Goal: Information Seeking & Learning: Learn about a topic

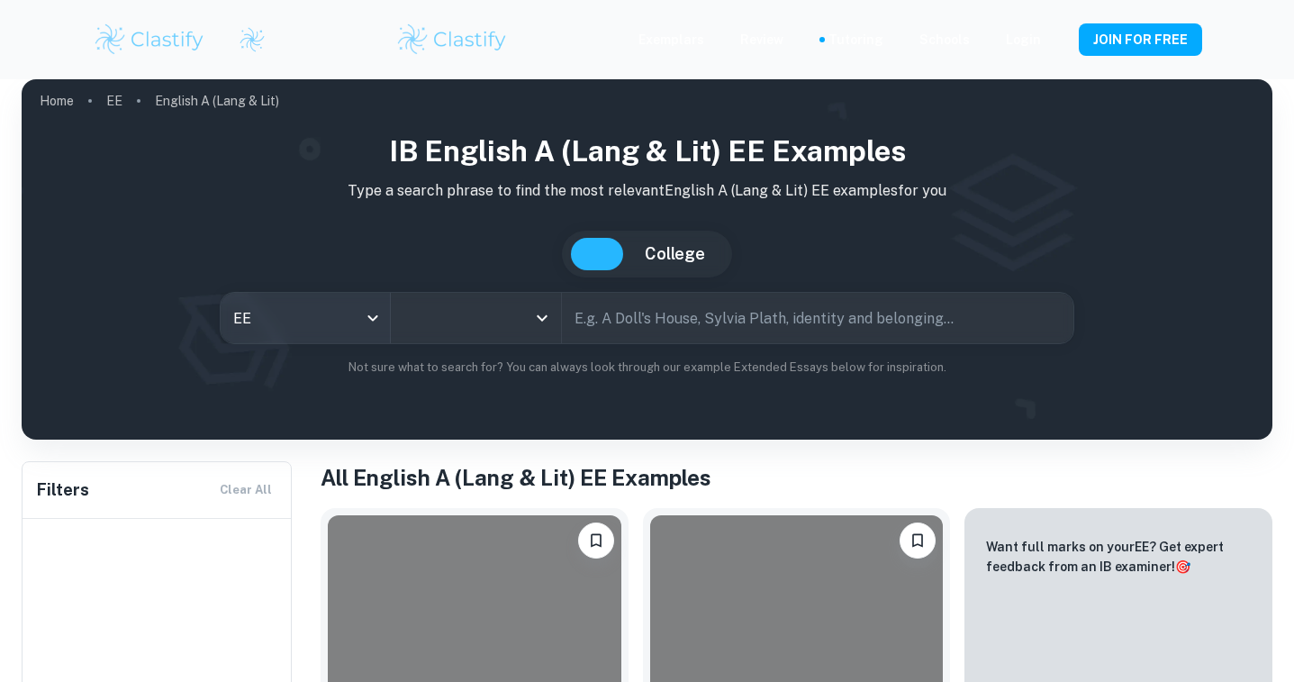
click at [357, 305] on div "EE" at bounding box center [306, 318] width 170 height 50
click at [373, 314] on div "EE" at bounding box center [306, 318] width 170 height 50
click at [432, 211] on div "IB English A (Lang & Lit) EE examples Type a search phrase to find the most rel…" at bounding box center [647, 253] width 1222 height 247
click at [370, 316] on div "EE" at bounding box center [306, 318] width 170 height 50
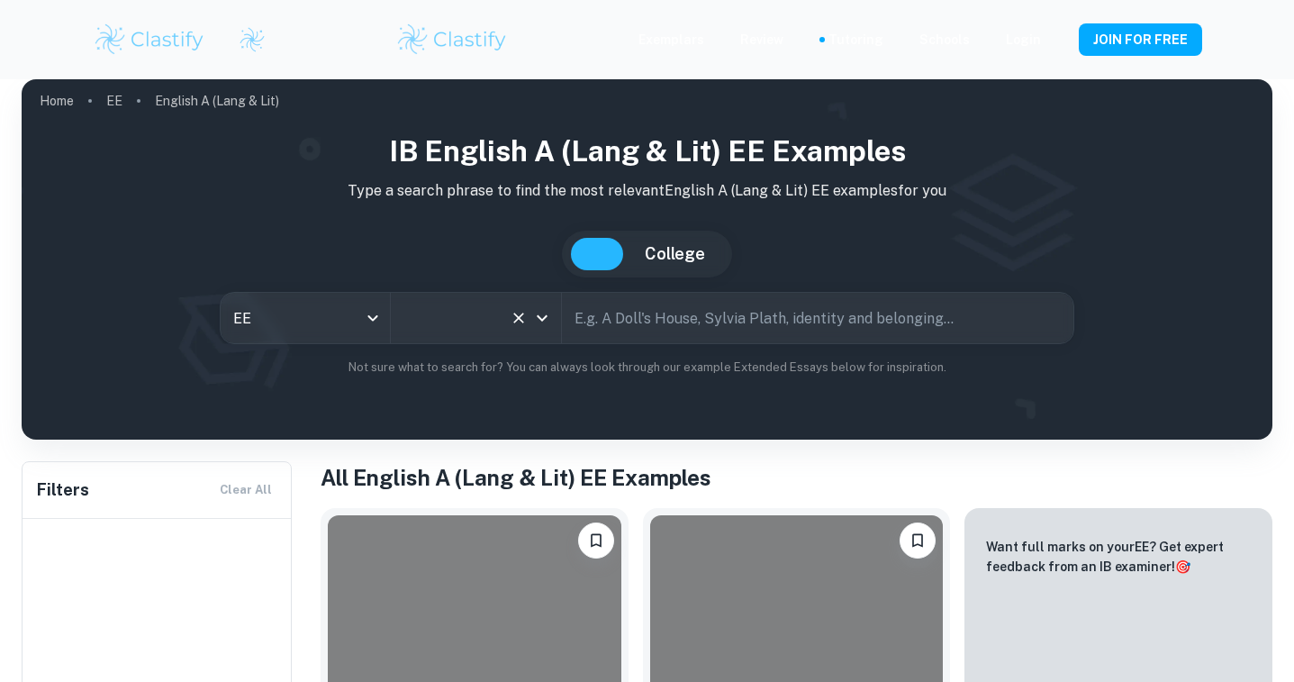
click at [557, 310] on div "All Subjects" at bounding box center [476, 318] width 170 height 50
click at [530, 313] on button "Open" at bounding box center [542, 317] width 25 height 25
type input "English A (Lang & Lit)"
type input "grotesque"
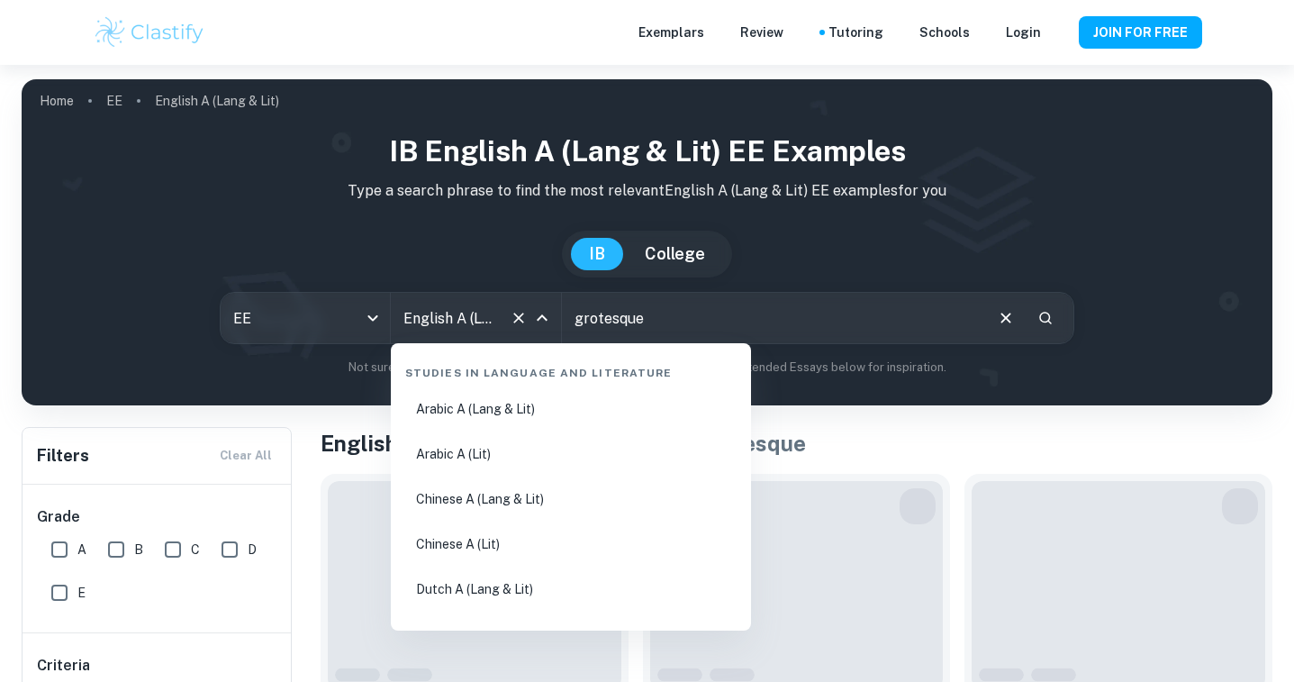
click at [517, 313] on icon "Clear" at bounding box center [519, 318] width 18 height 18
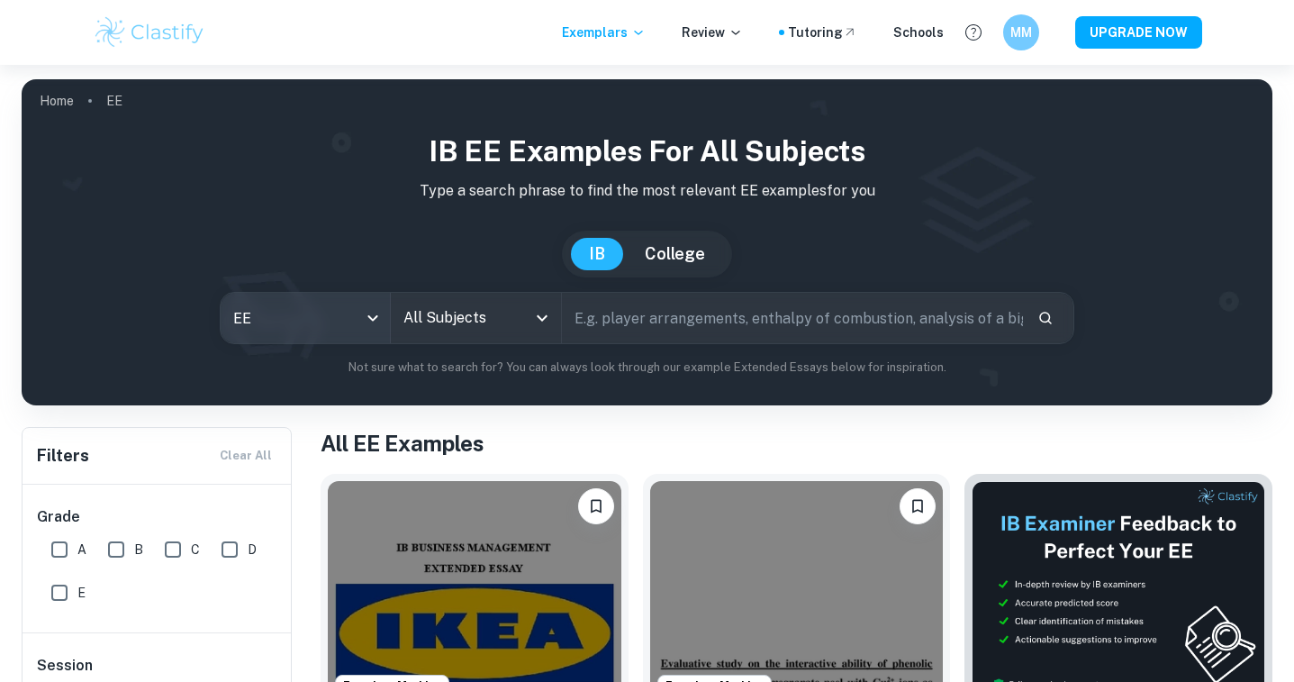
click at [384, 317] on body "We value your privacy We use cookies to enhance your browsing experience, serve…" at bounding box center [647, 406] width 1294 height 682
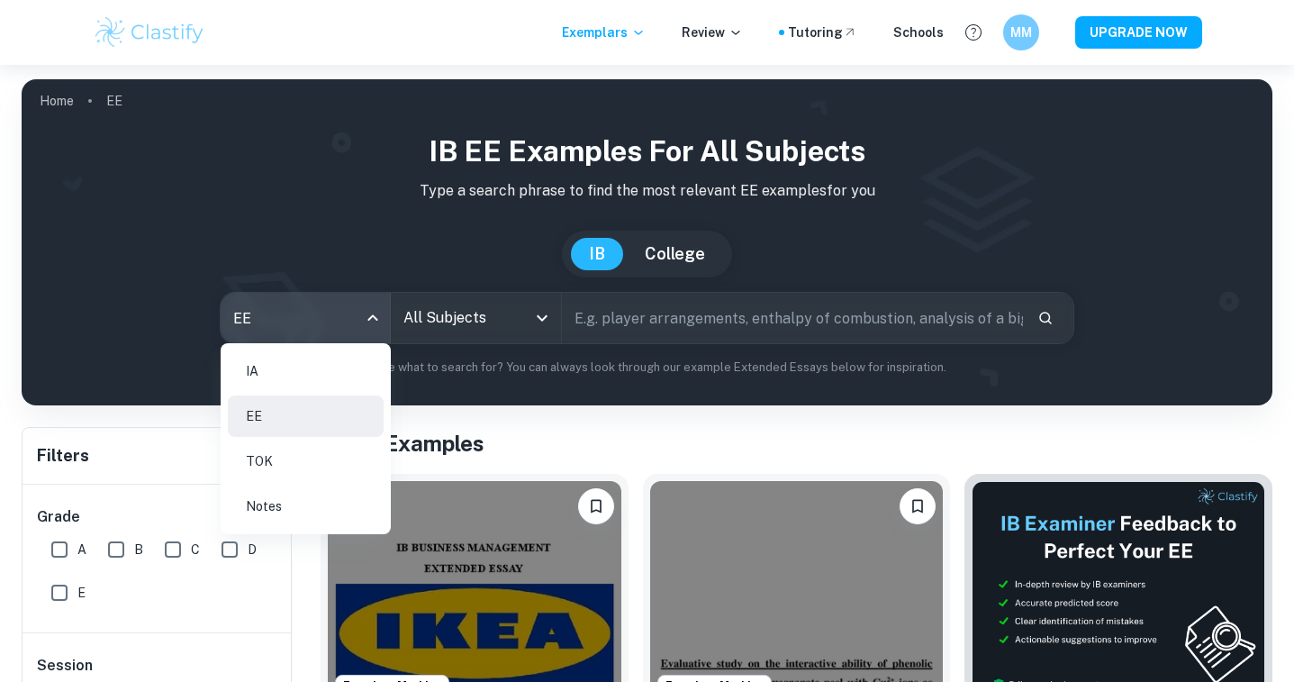
click at [297, 369] on li "IA" at bounding box center [306, 370] width 156 height 41
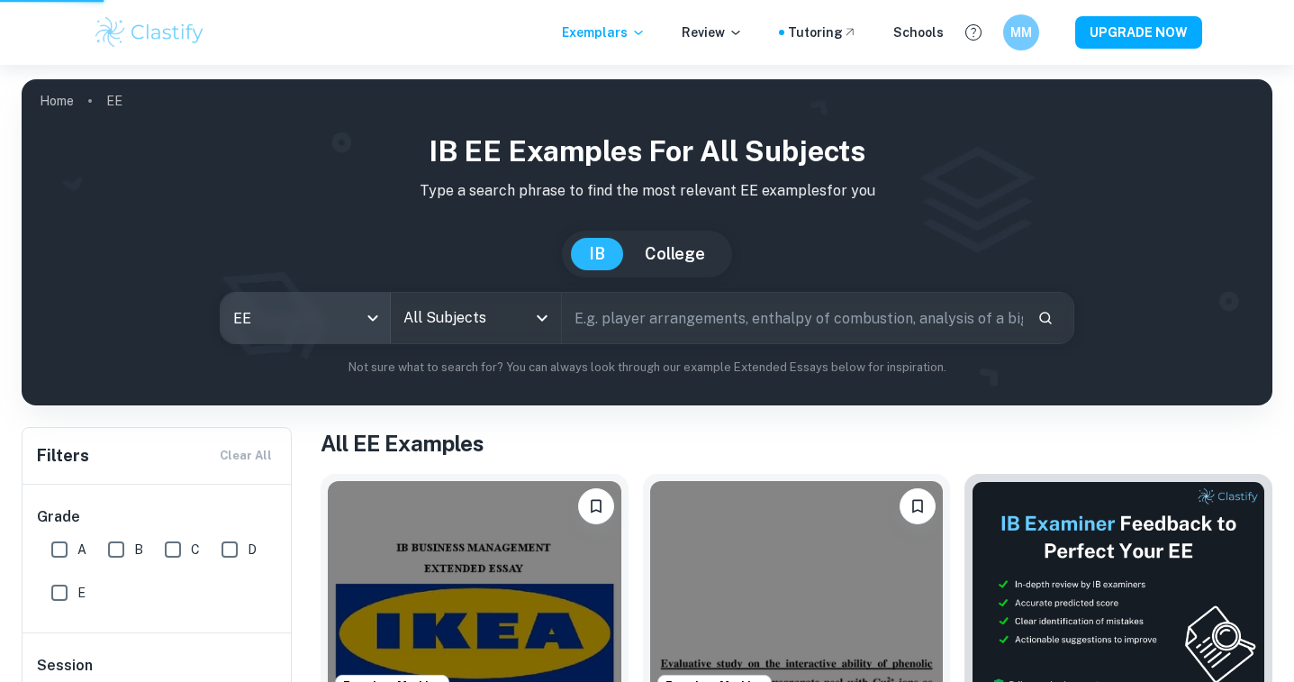
type input "ia"
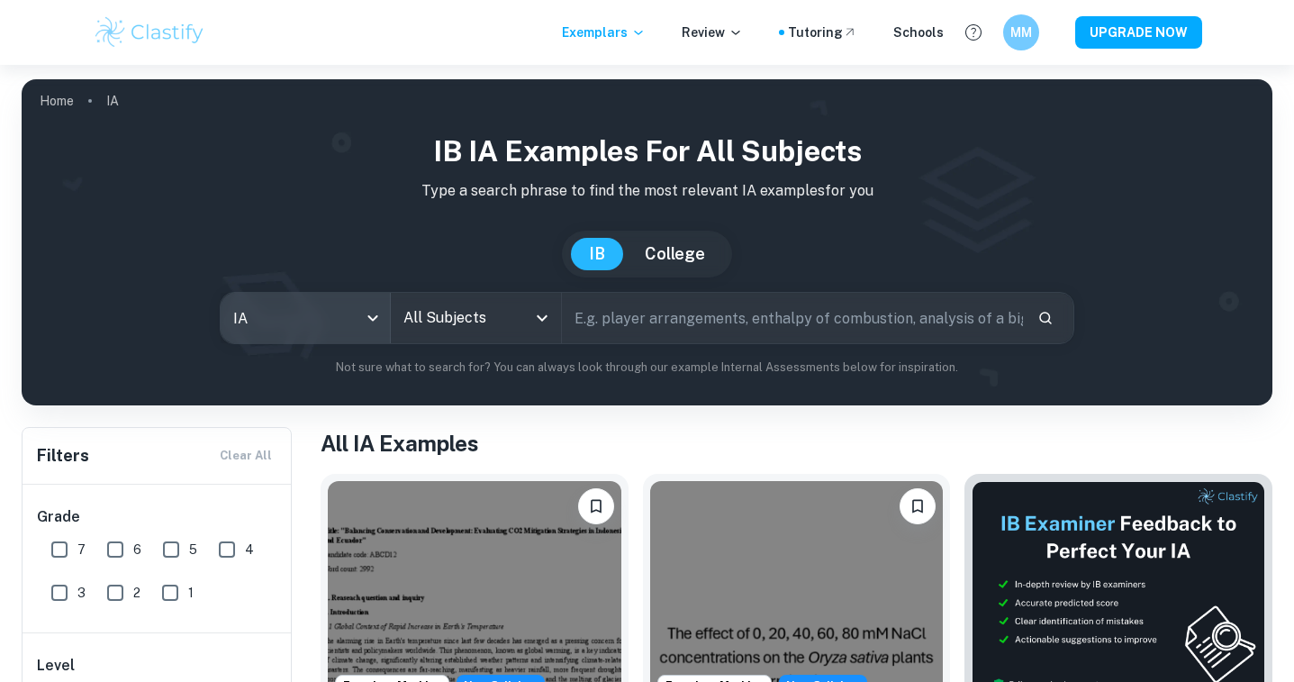
click at [544, 320] on icon "Open" at bounding box center [542, 318] width 22 height 22
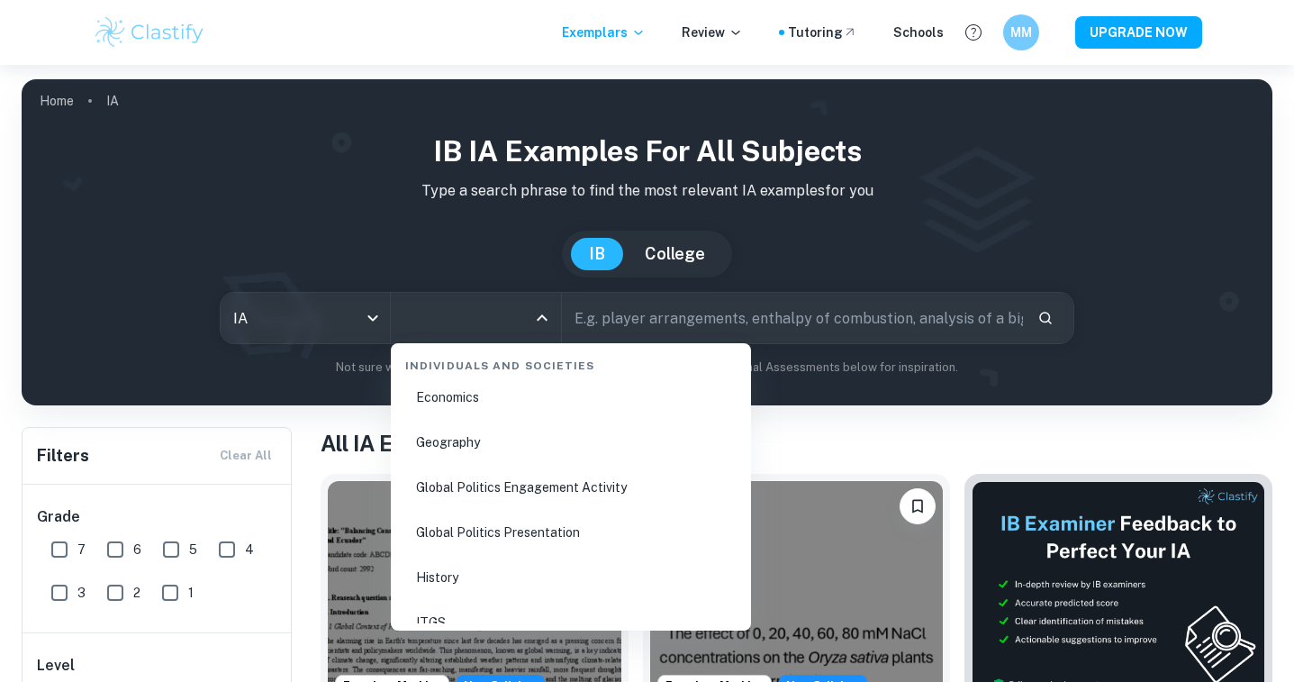
scroll to position [2315, 0]
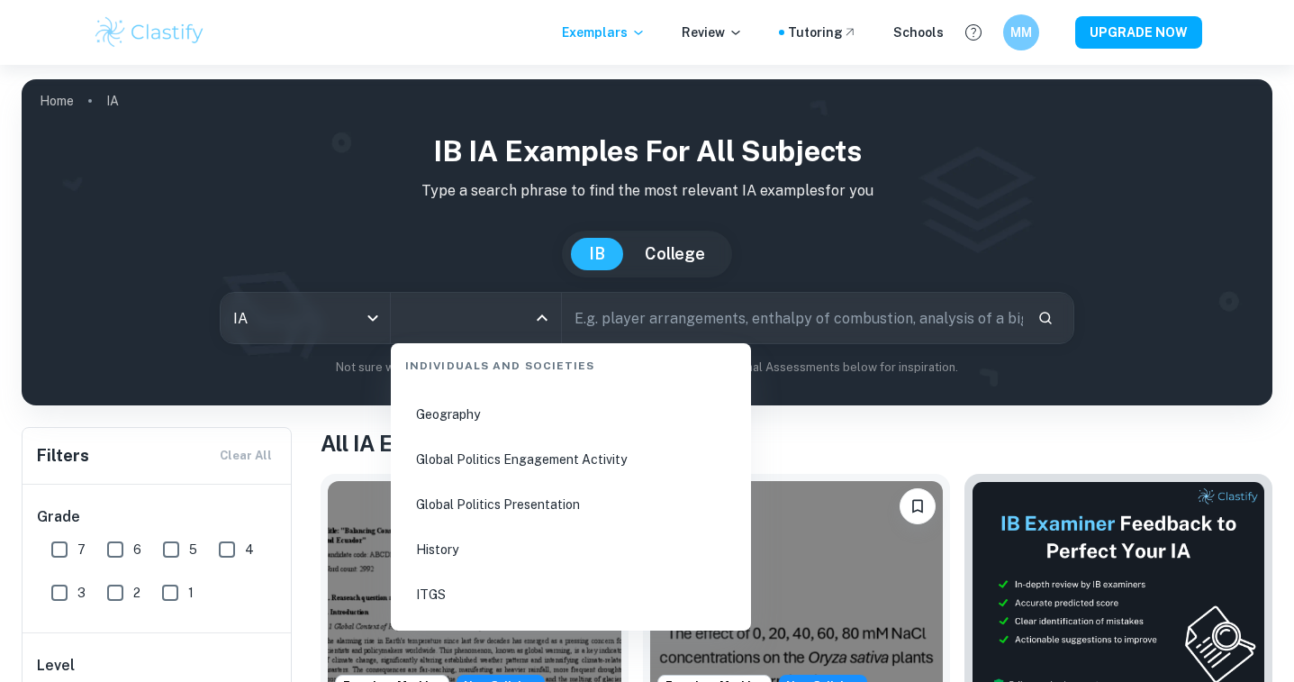
click at [557, 462] on li "Global Politics Engagement Activity" at bounding box center [571, 459] width 346 height 41
type input "Global Politics Engagement Activity"
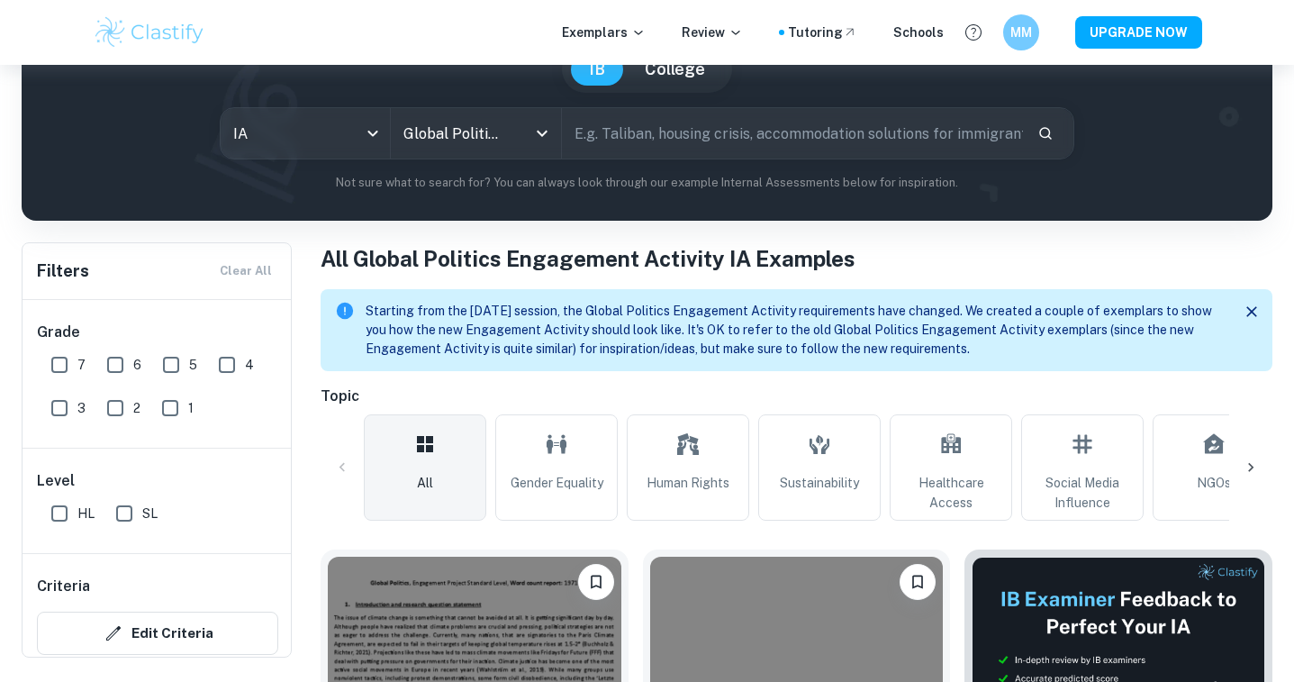
scroll to position [168, 0]
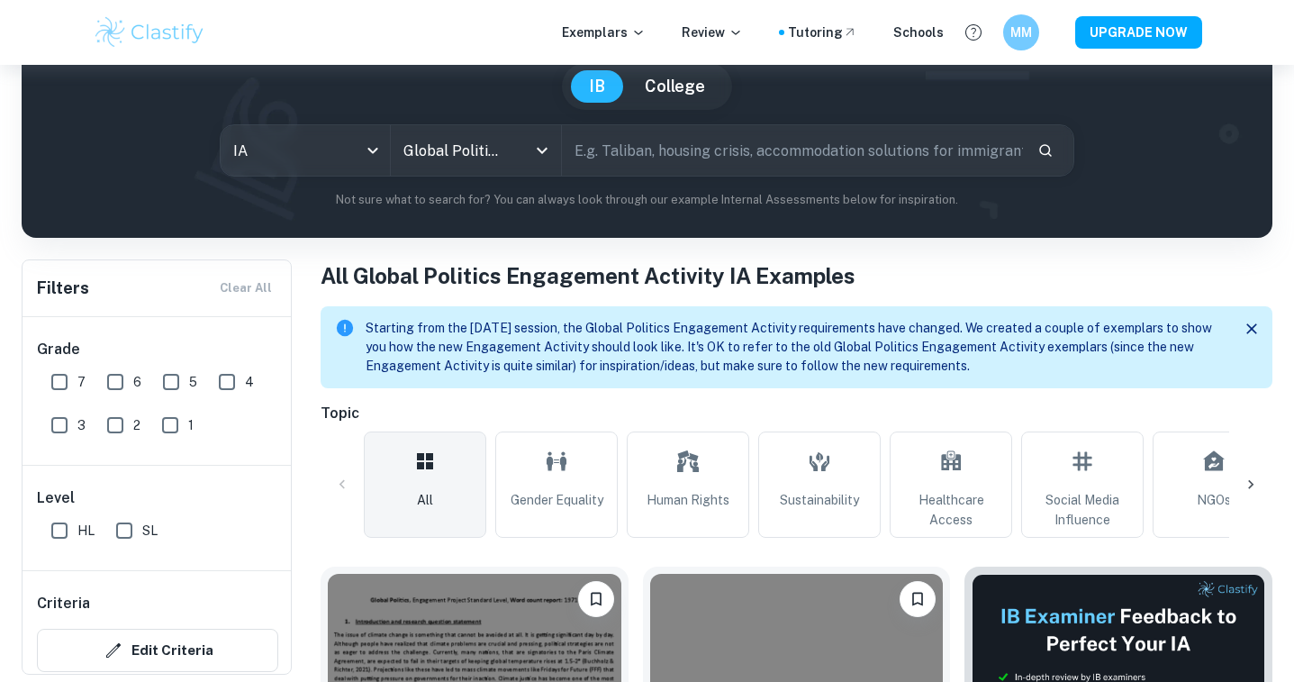
click at [725, 143] on input "text" at bounding box center [793, 150] width 462 height 50
type input "housing crisis"
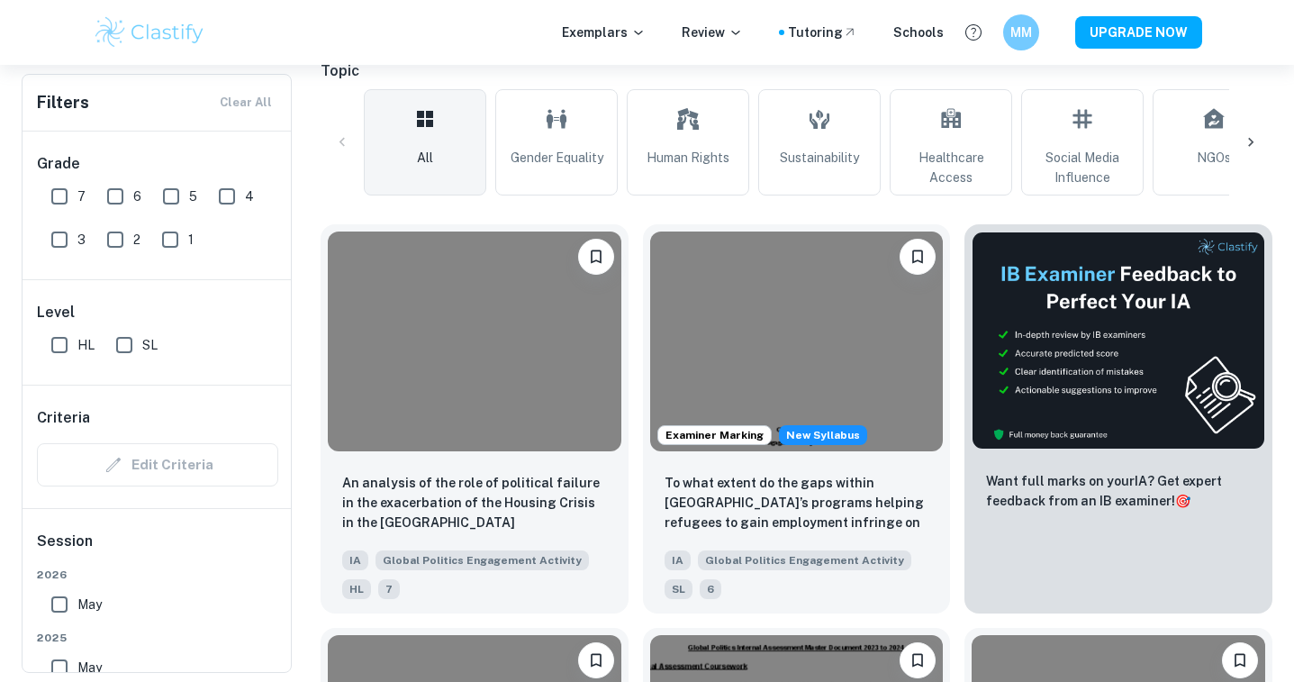
scroll to position [511, 0]
click at [551, 370] on img at bounding box center [475, 341] width 294 height 220
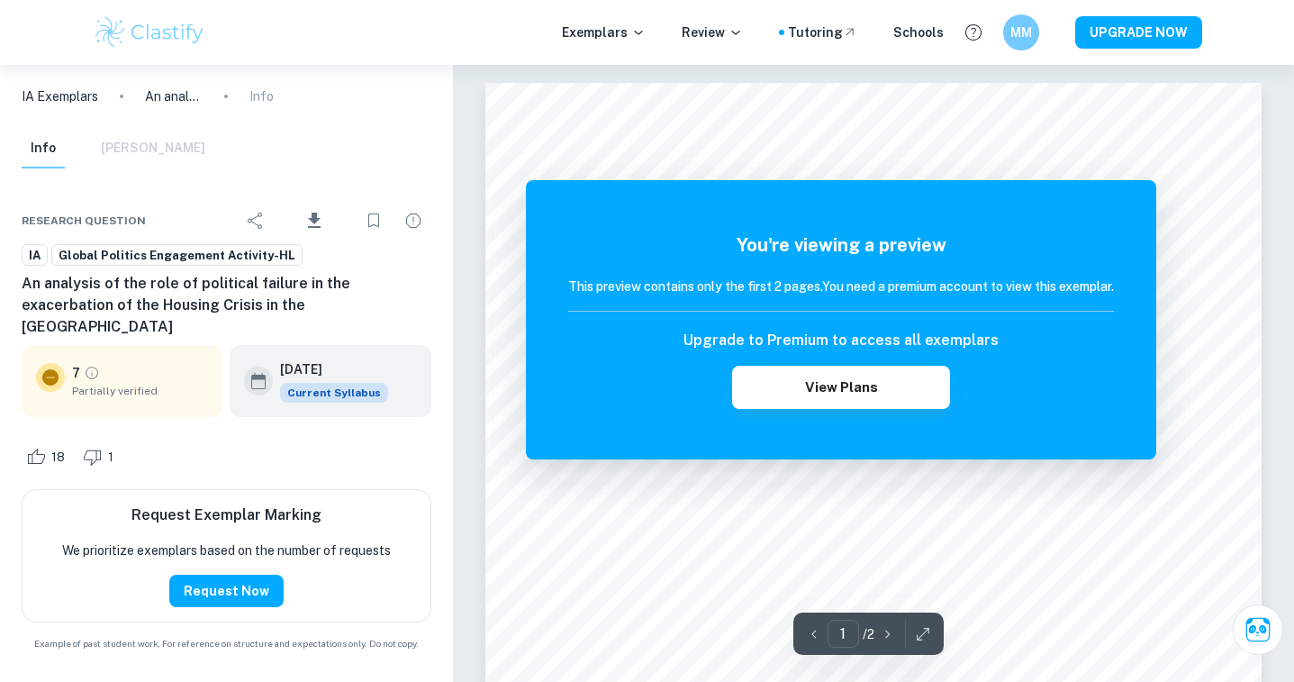
click at [116, 383] on span "Partially verified" at bounding box center [140, 391] width 136 height 16
click at [95, 367] on icon "Grade partially verified" at bounding box center [92, 373] width 13 height 13
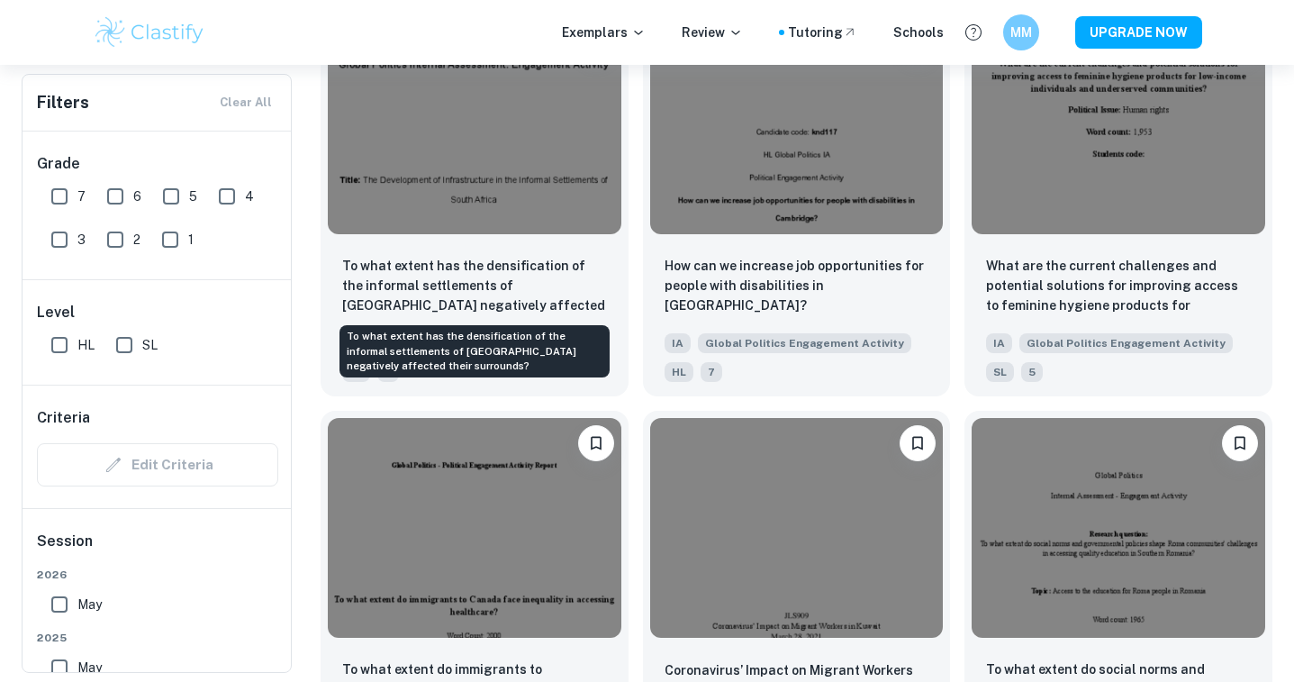
scroll to position [1937, 0]
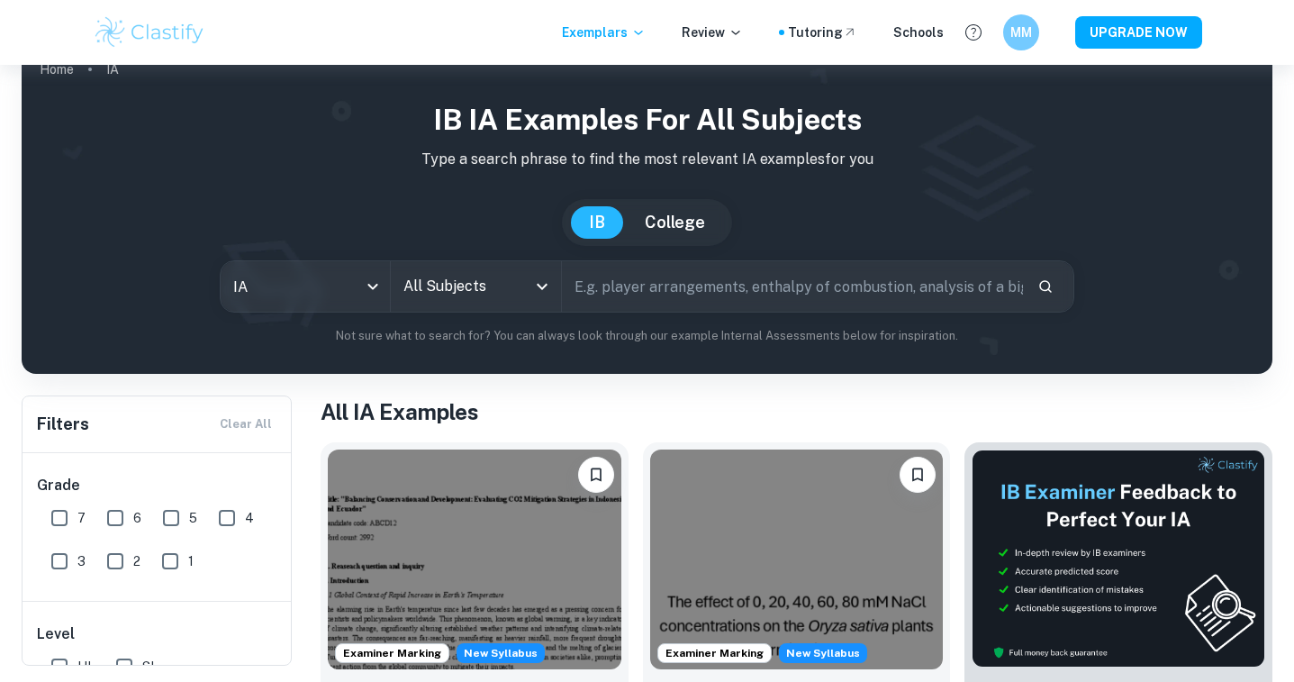
scroll to position [48, 0]
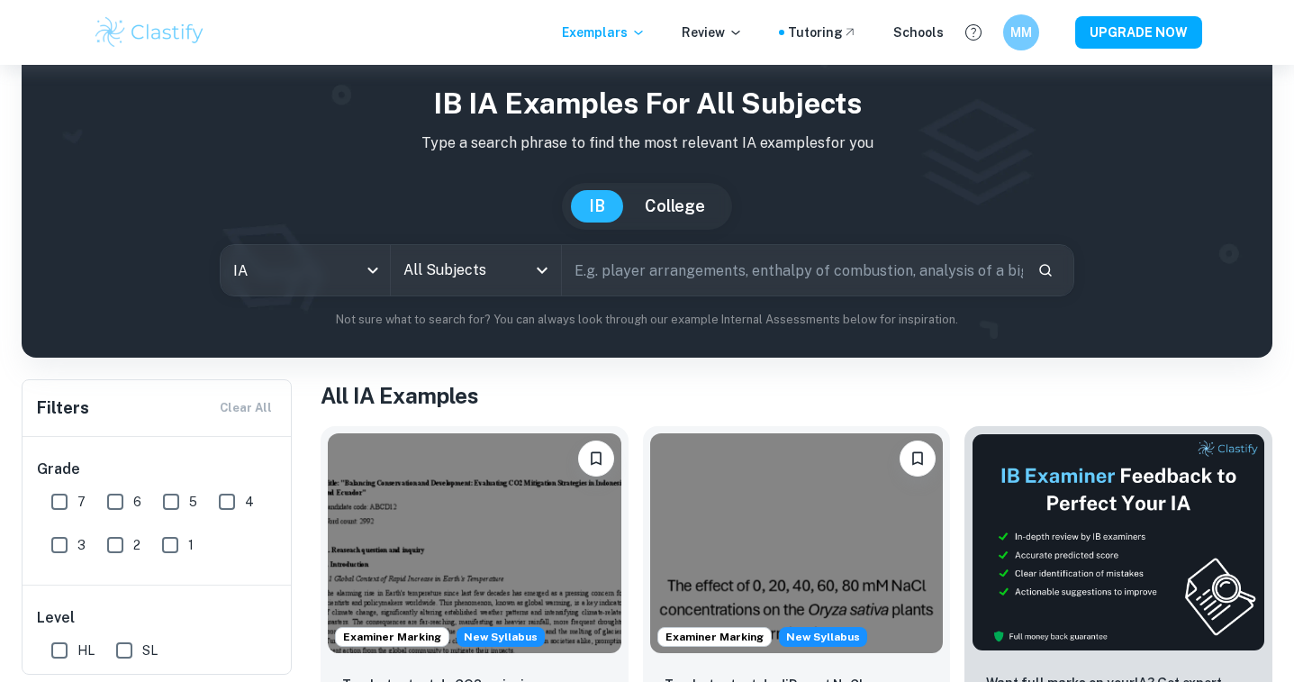
click at [557, 268] on div "All Subjects" at bounding box center [476, 270] width 170 height 50
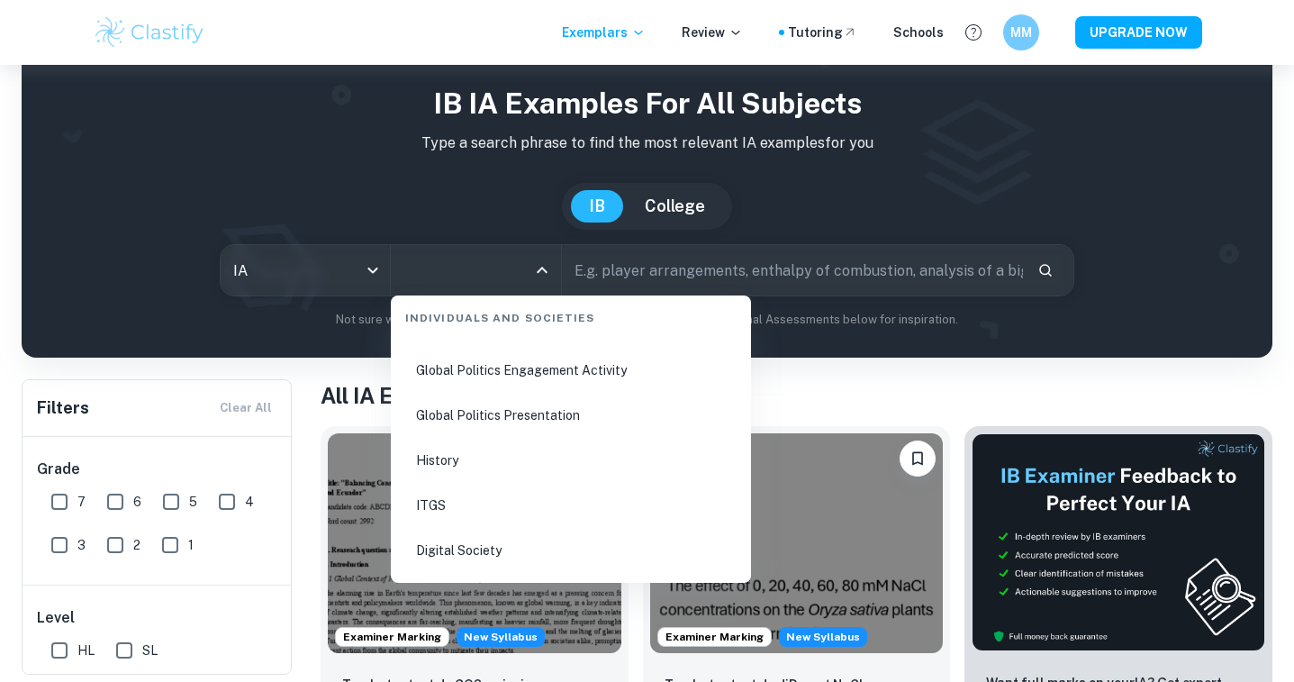
scroll to position [2344, 0]
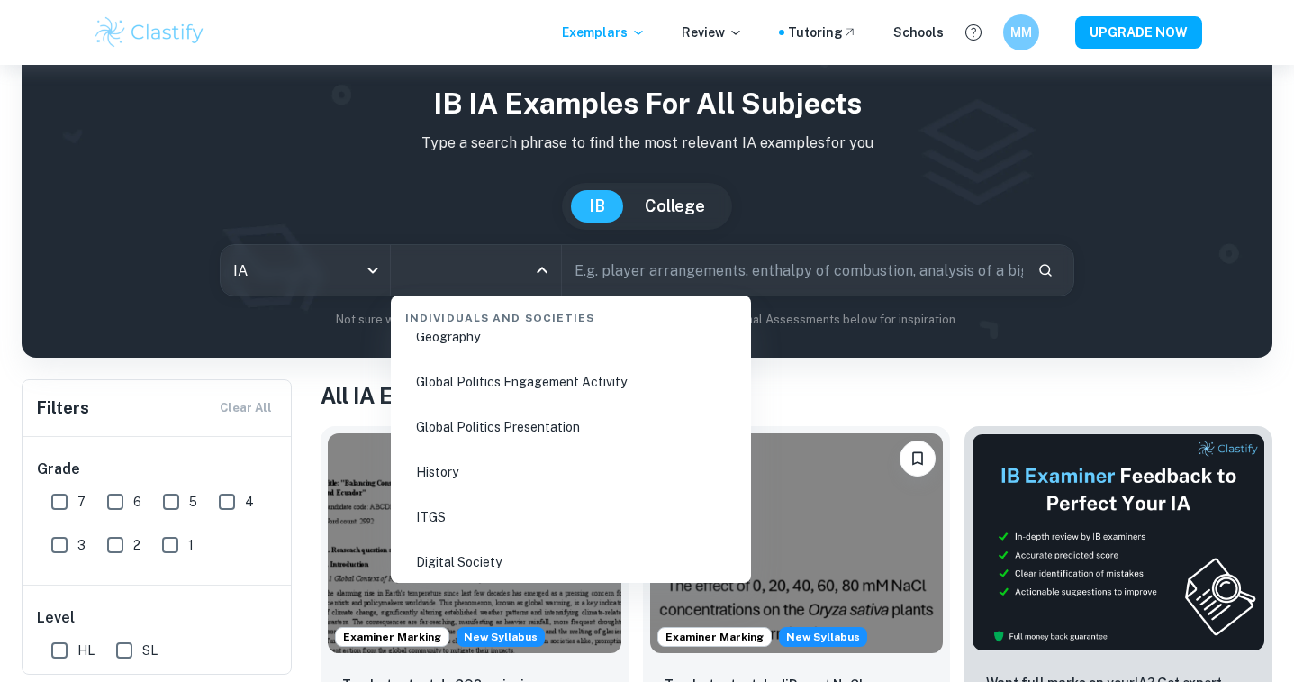
click at [521, 373] on li "Global Politics Engagement Activity" at bounding box center [571, 381] width 346 height 41
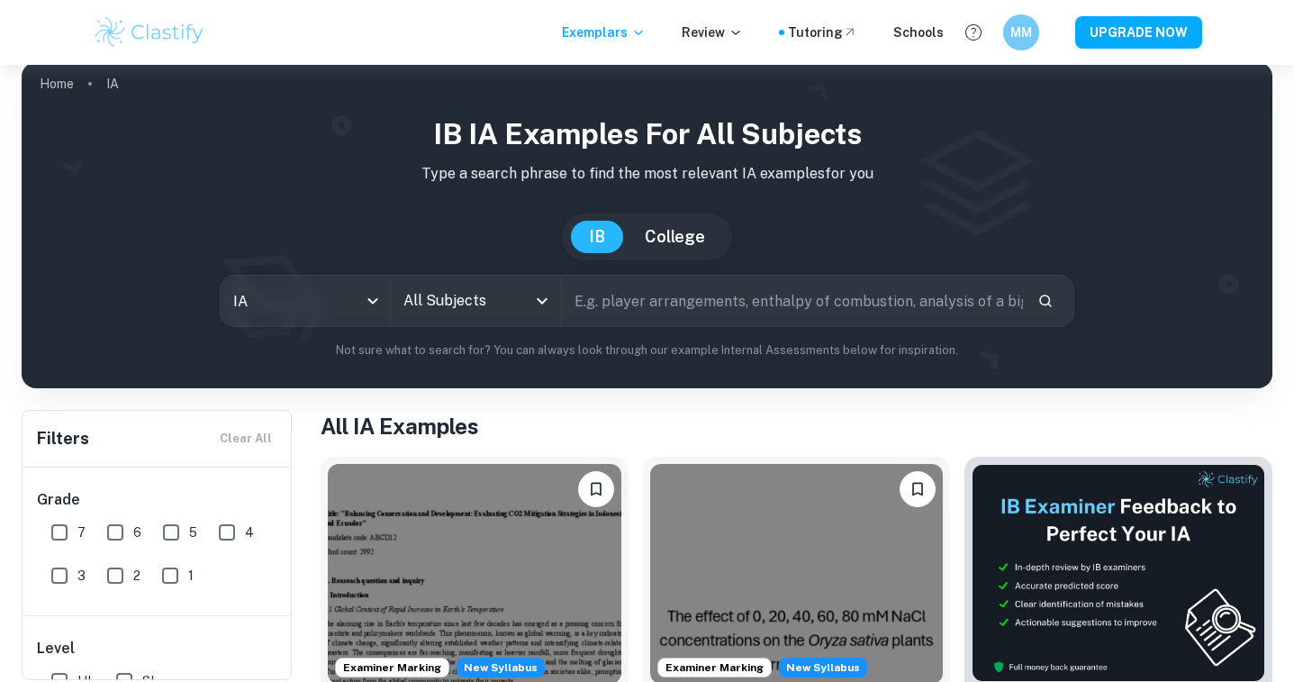
scroll to position [22, 0]
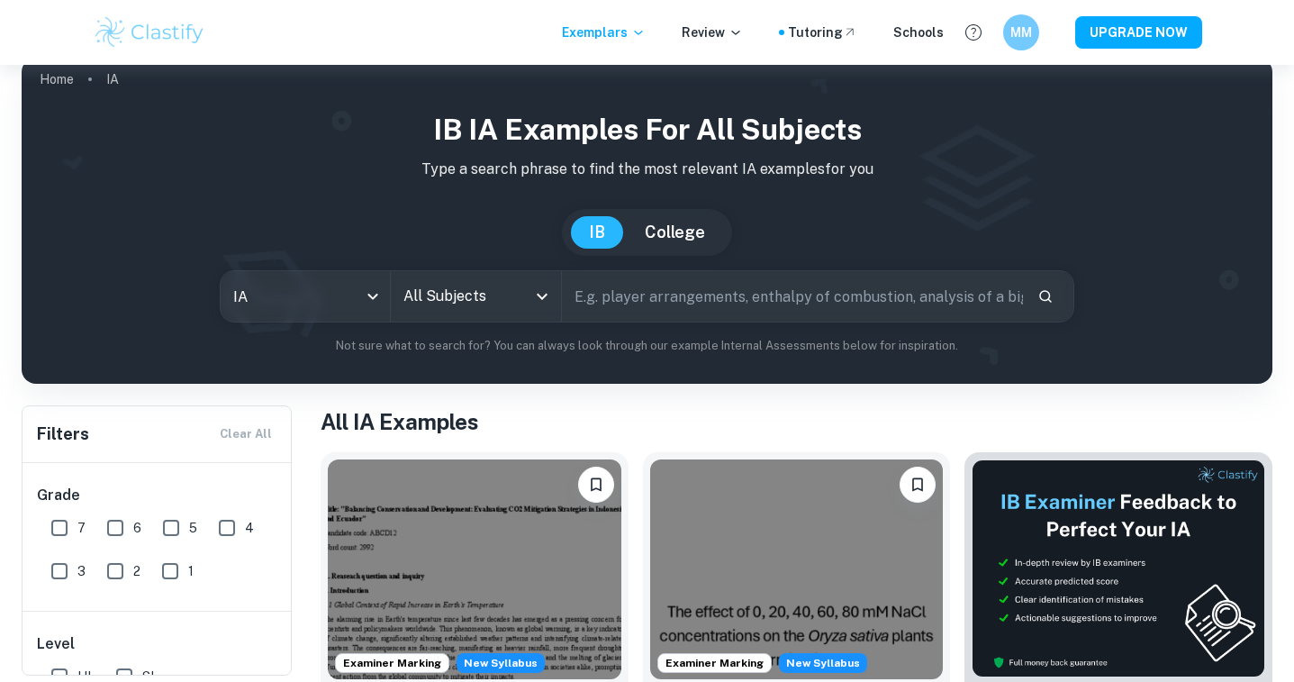
click at [516, 298] on input "All Subjects" at bounding box center [462, 296] width 127 height 34
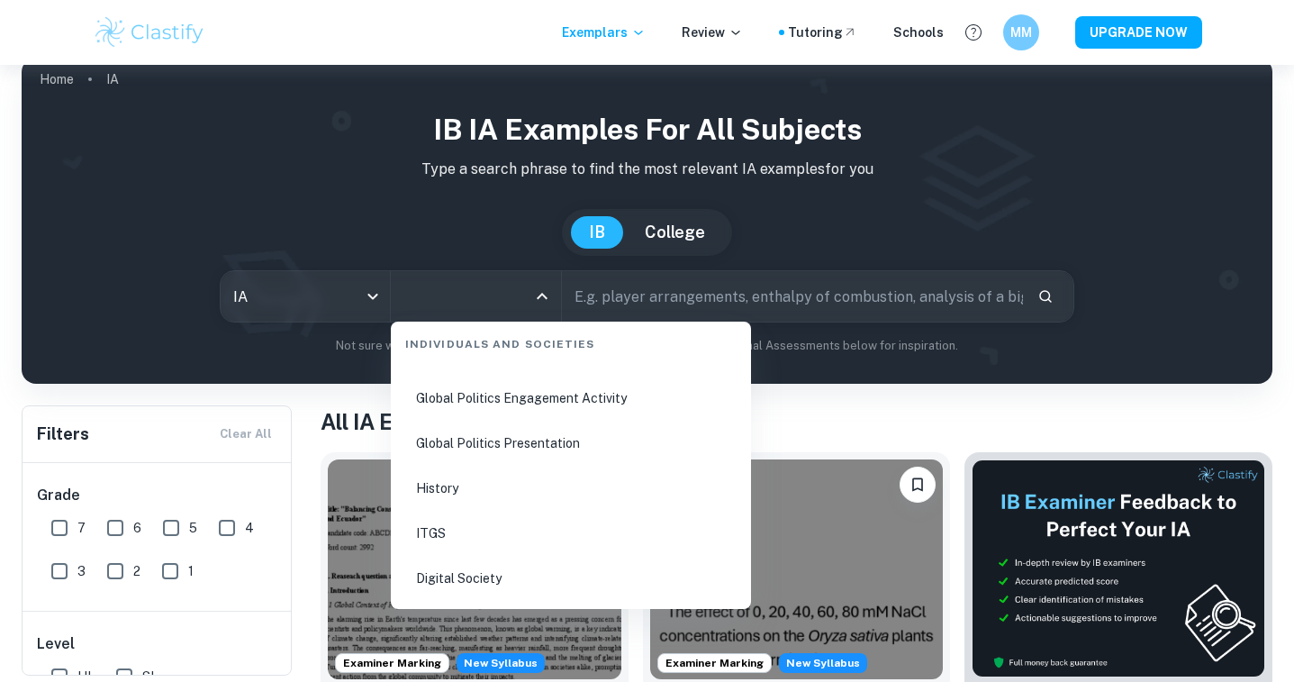
scroll to position [2353, 0]
click at [532, 403] on li "Global Politics Engagement Activity" at bounding box center [571, 398] width 346 height 41
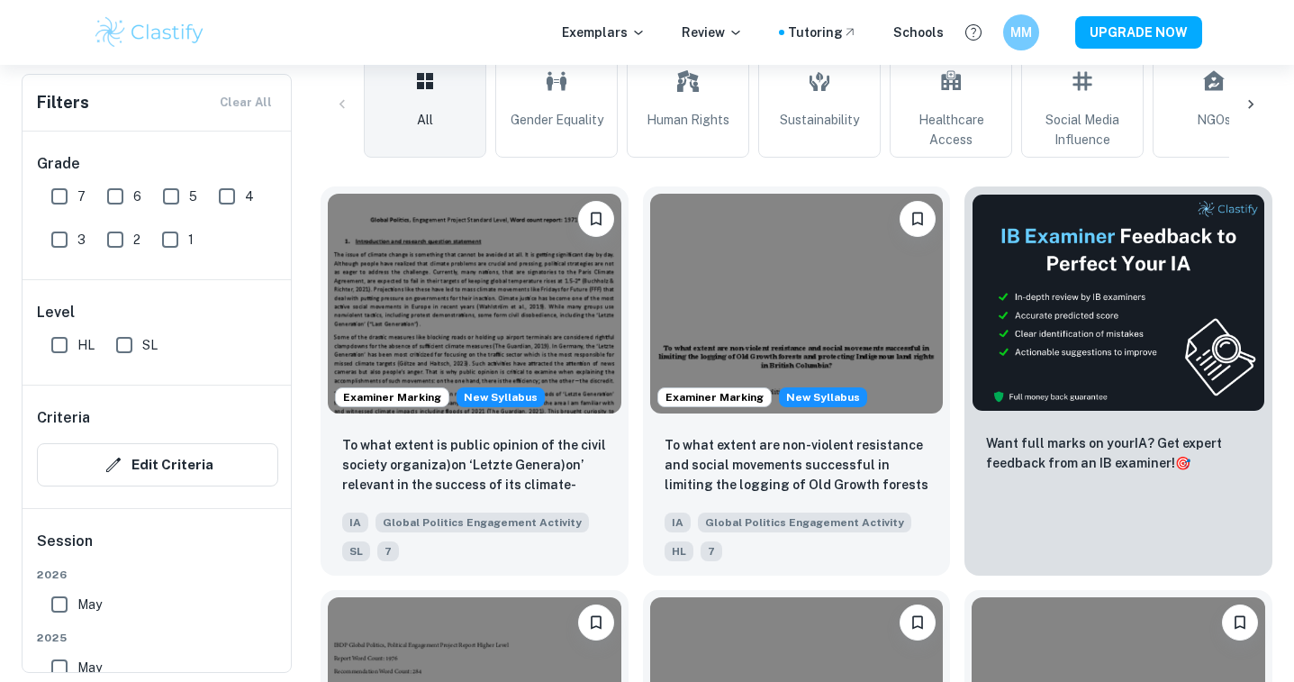
scroll to position [552, 0]
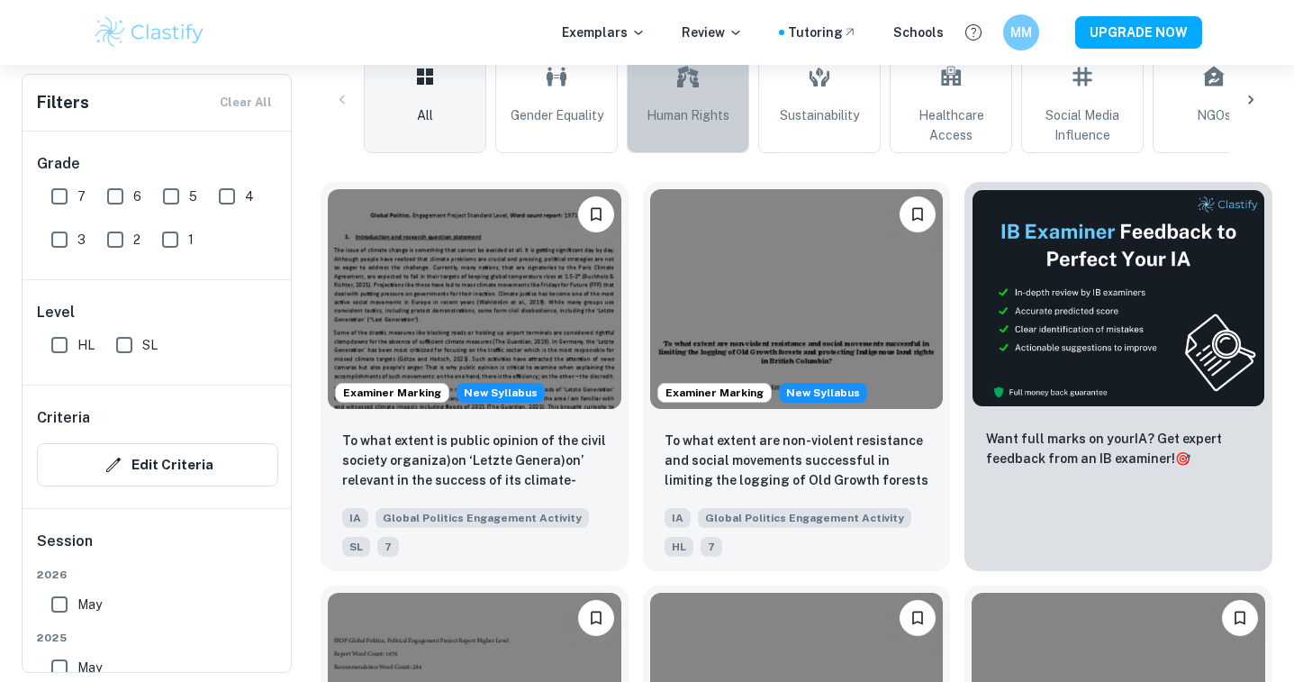
click at [694, 112] on span "Human Rights" at bounding box center [688, 115] width 83 height 20
type input "Human Rights"
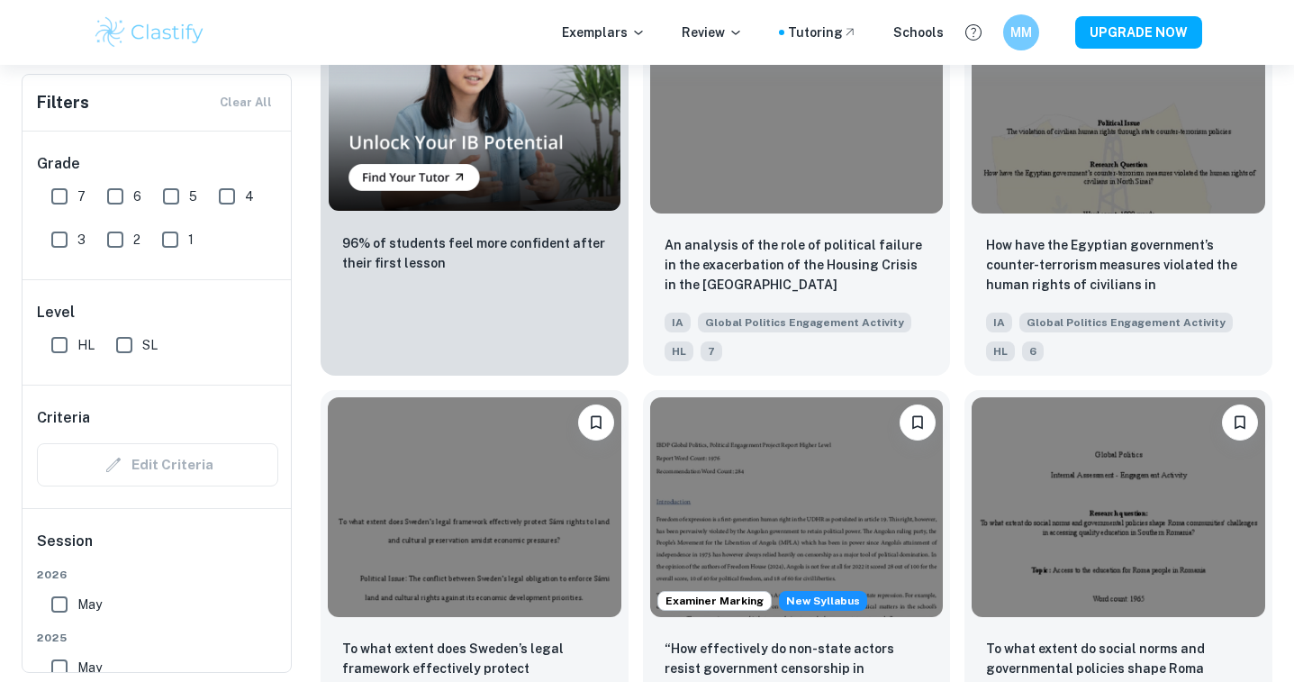
scroll to position [1562, 0]
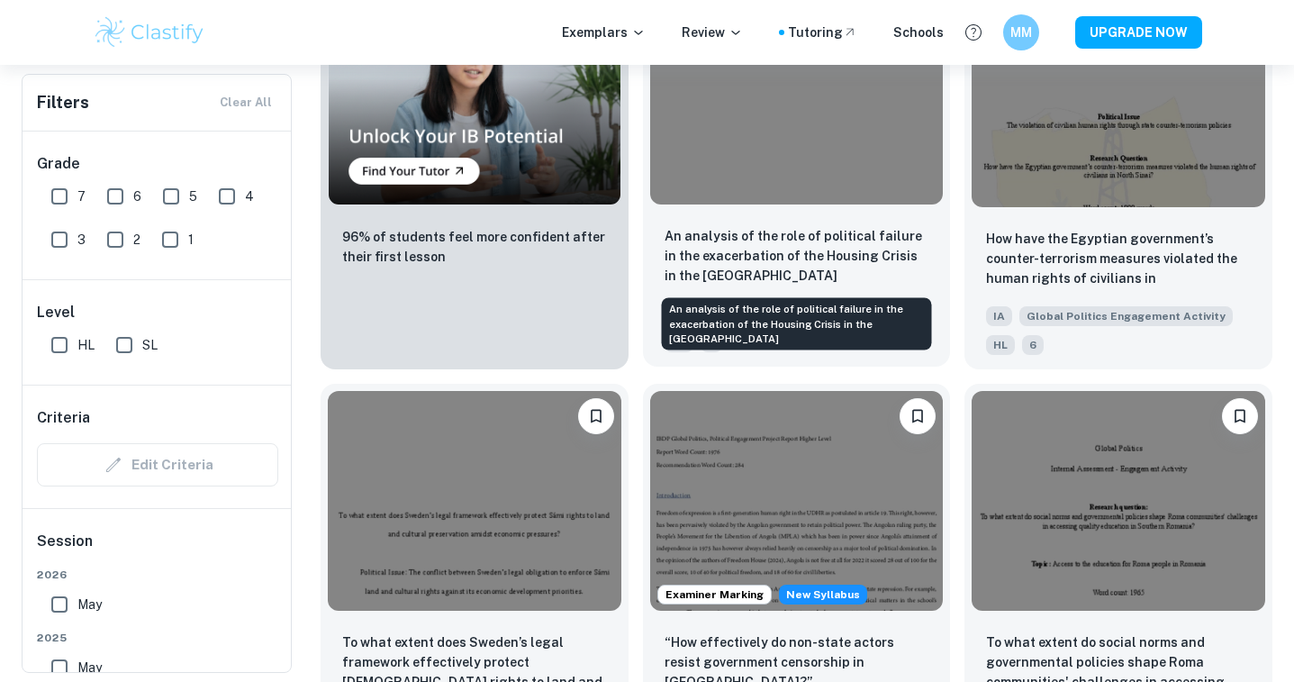
click at [879, 258] on p "An analysis of the role of political failure in the exacerbation of the Housing…" at bounding box center [797, 255] width 265 height 59
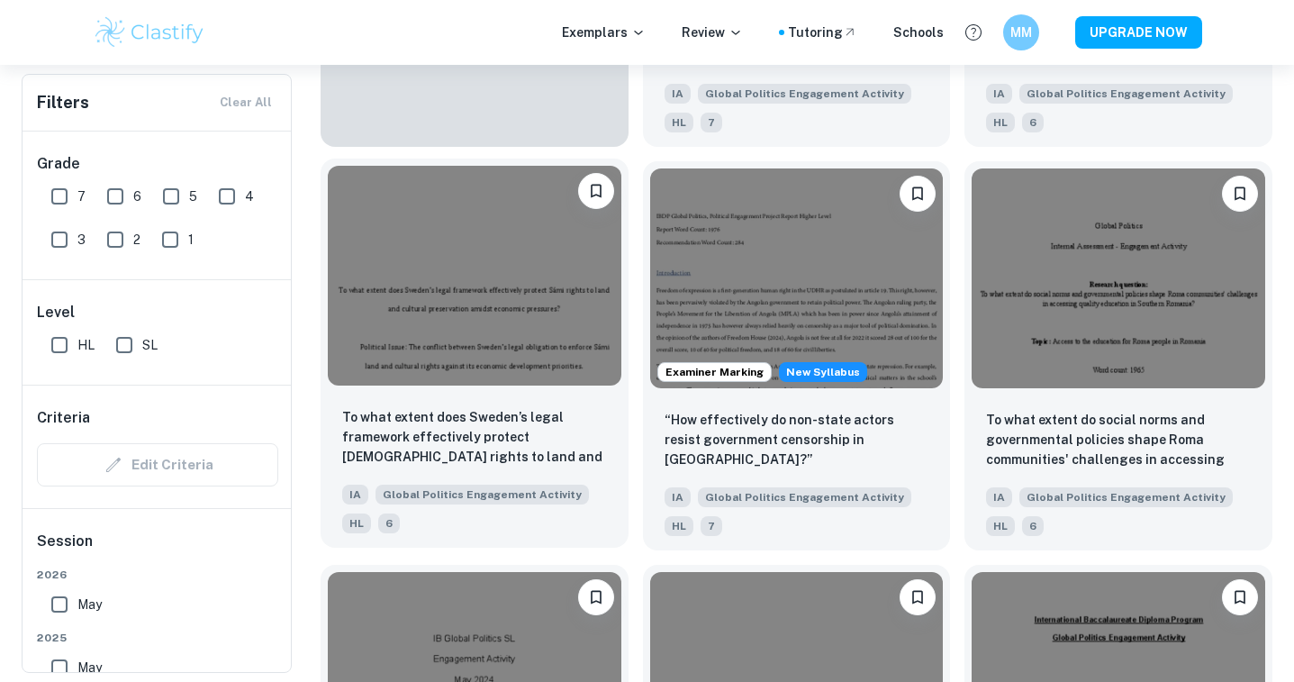
scroll to position [1631, 0]
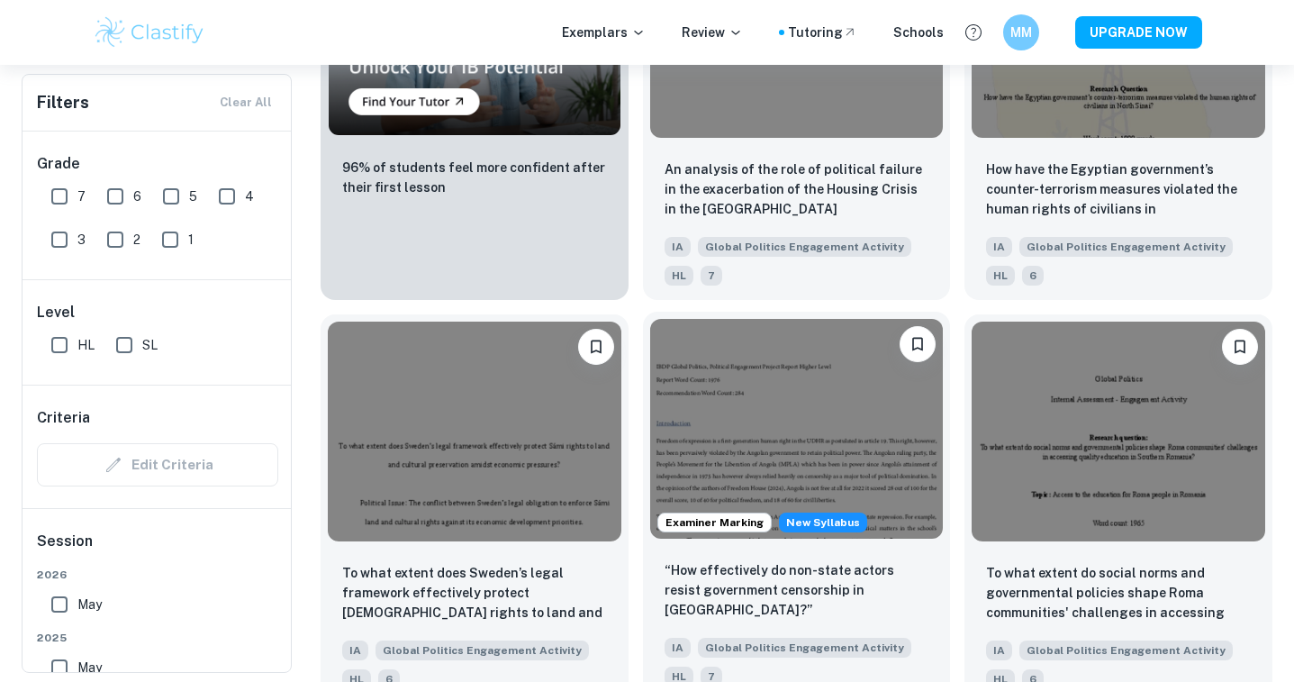
click at [793, 428] on img at bounding box center [797, 429] width 294 height 220
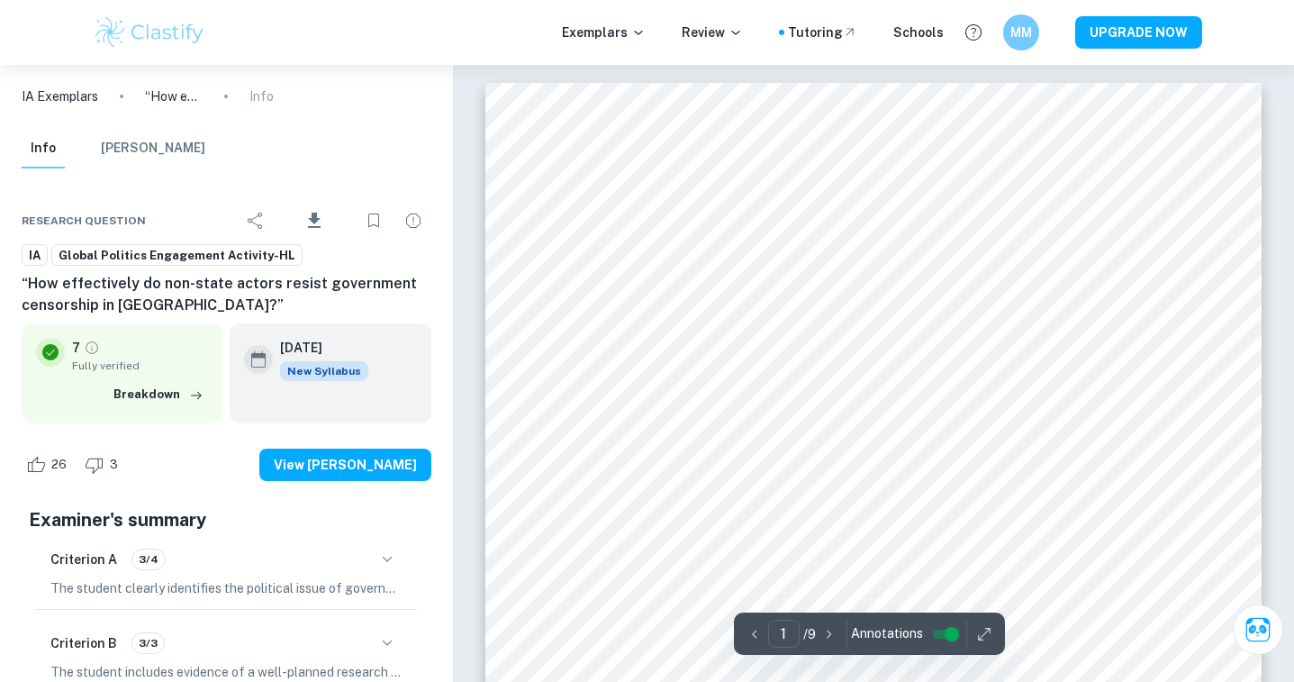
scroll to position [20, 0]
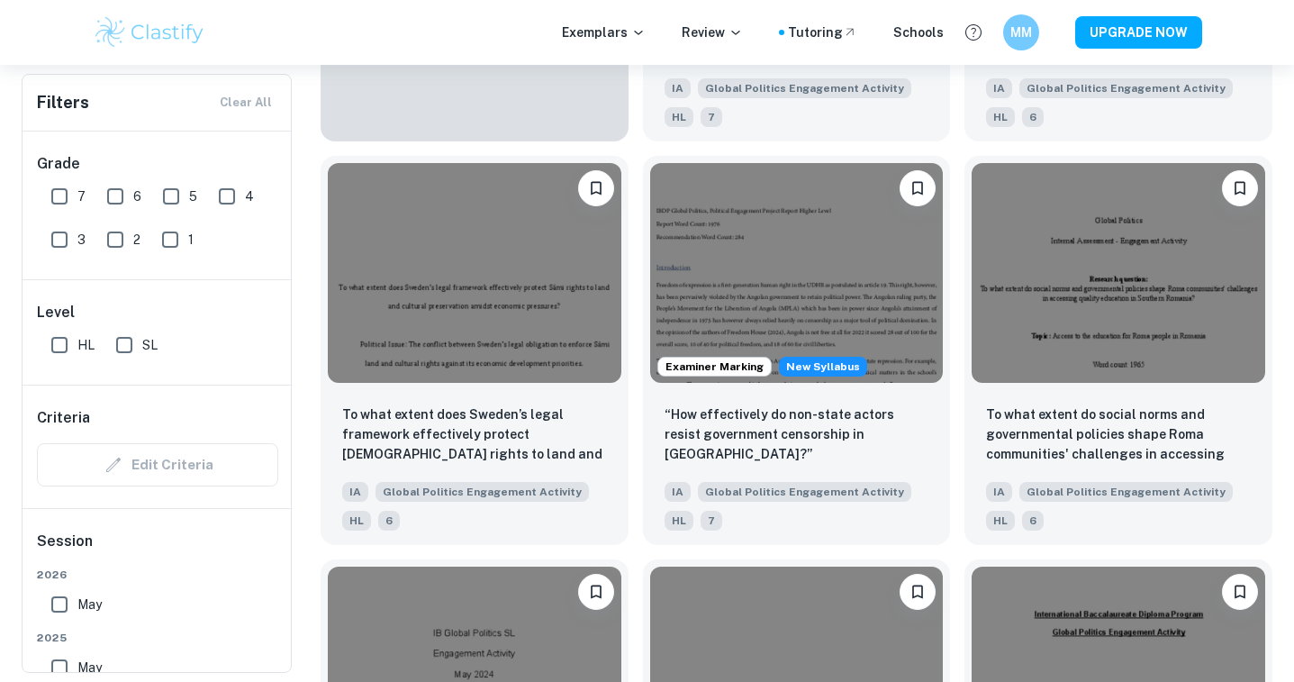
scroll to position [1783, 0]
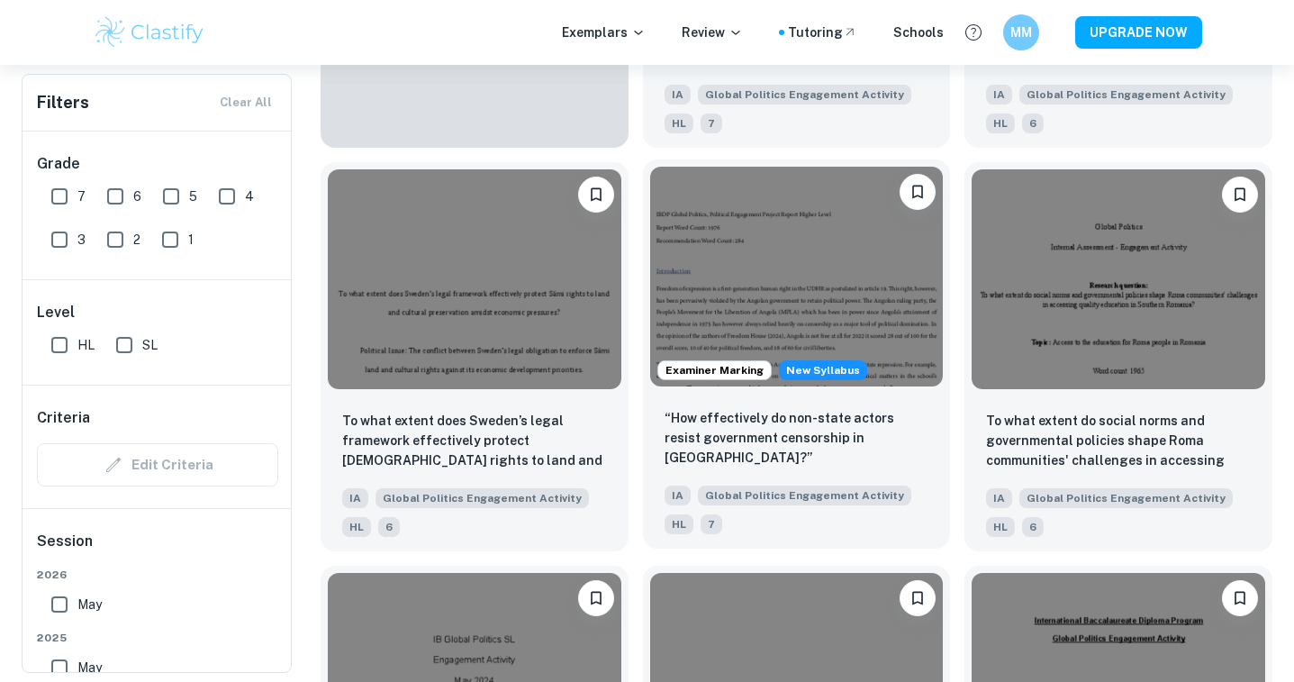
click at [812, 309] on img at bounding box center [797, 277] width 294 height 220
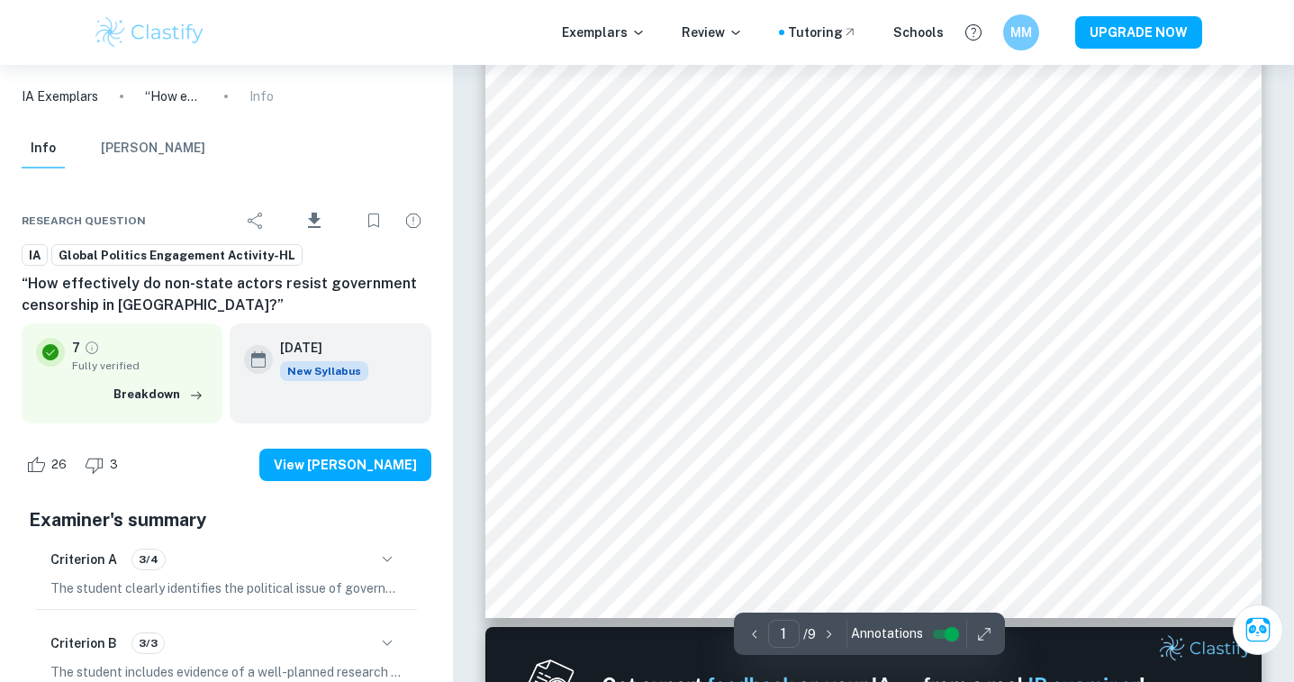
scroll to position [466, 0]
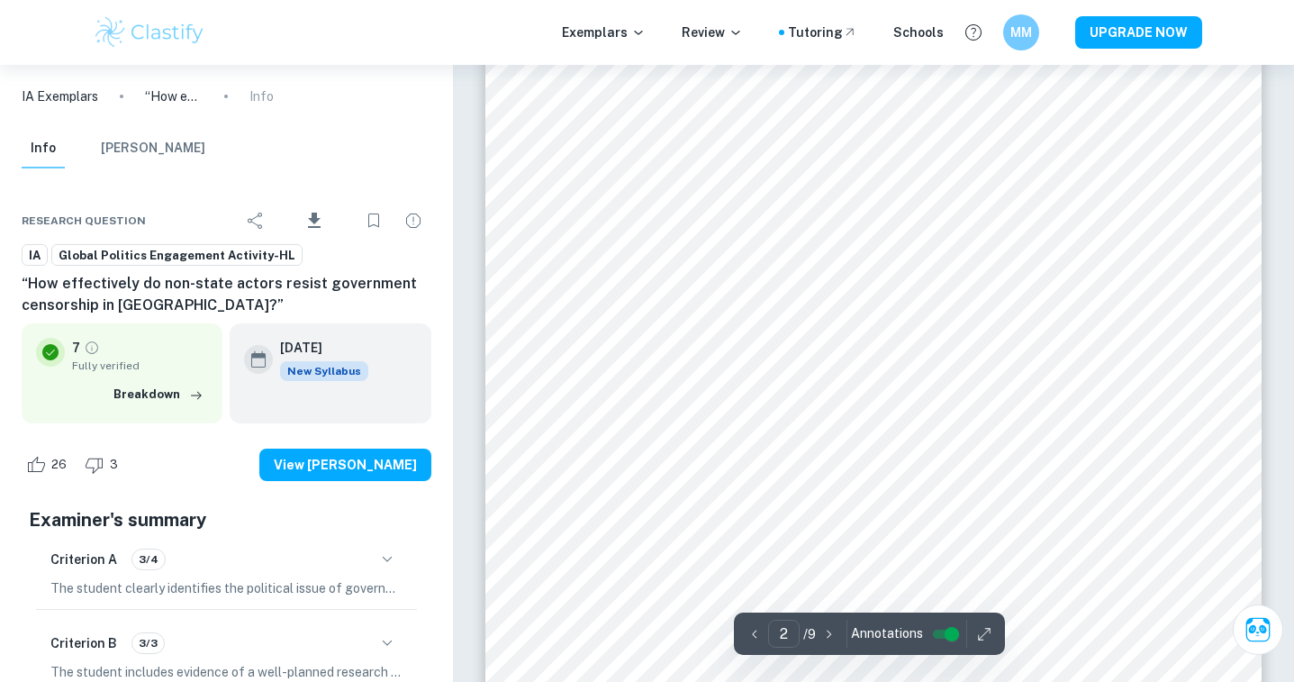
type input "1"
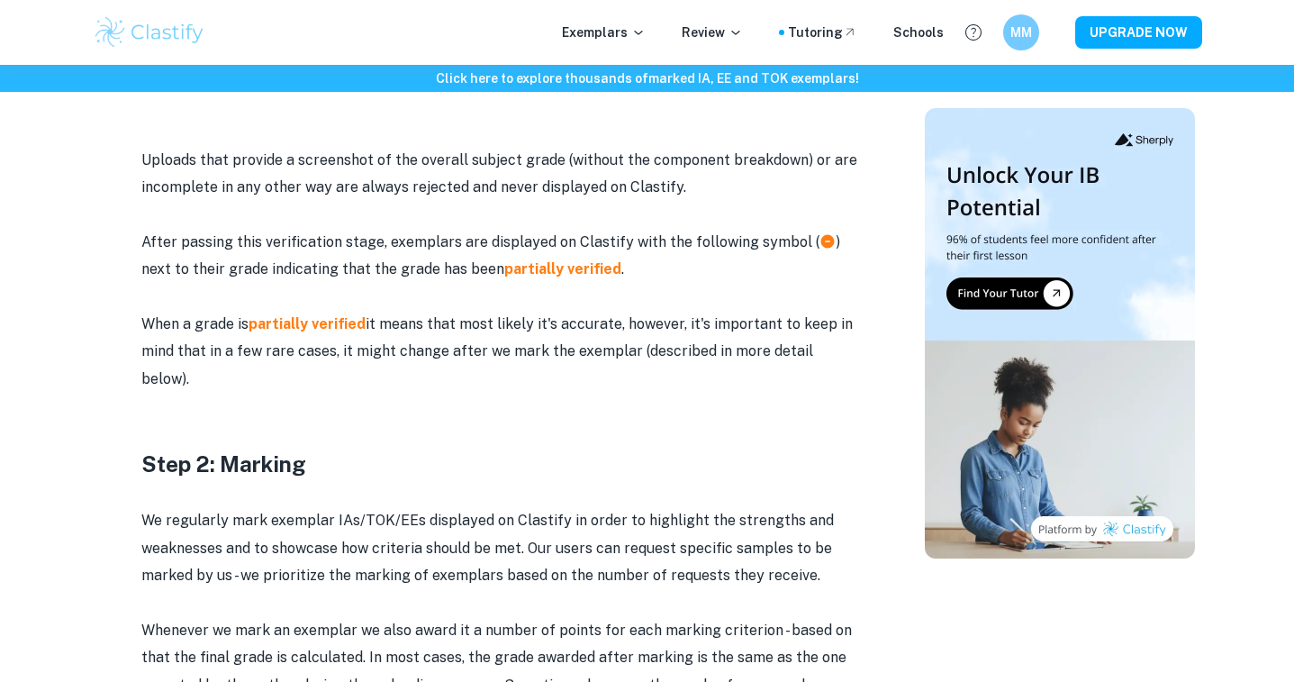
scroll to position [1418, 0]
